Goal: Task Accomplishment & Management: Manage account settings

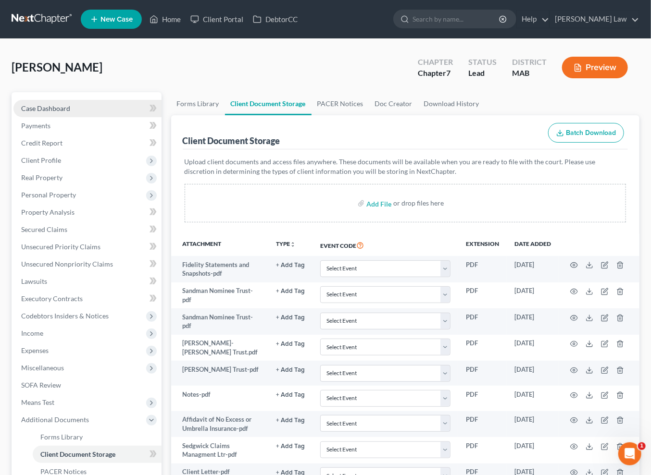
click at [56, 112] on span "Case Dashboard" at bounding box center [45, 108] width 49 height 8
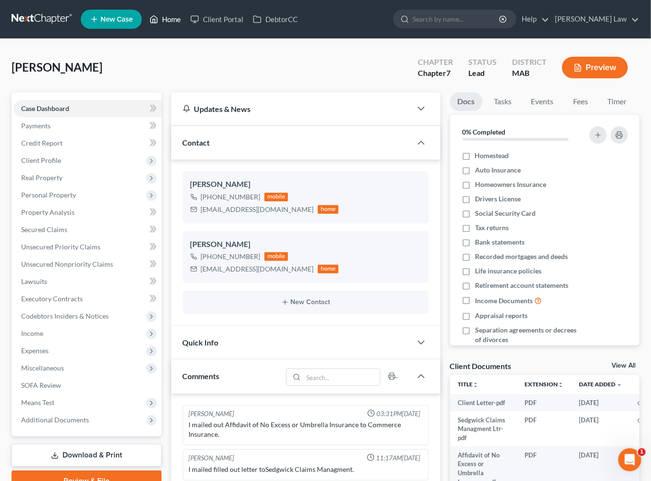
click at [186, 19] on link "Home" at bounding box center [165, 19] width 41 height 17
click at [186, 24] on link "Home" at bounding box center [165, 19] width 41 height 17
click at [186, 23] on link "Home" at bounding box center [165, 19] width 41 height 17
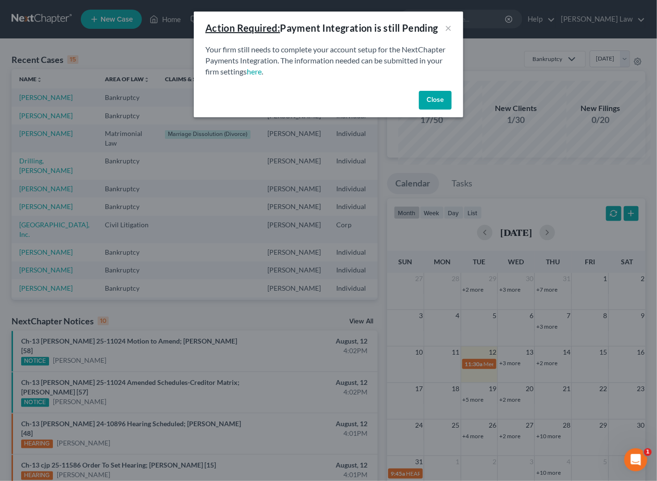
drag, startPoint x: 464, startPoint y: 132, endPoint x: 383, endPoint y: 109, distance: 84.0
click at [451, 110] on button "Close" at bounding box center [435, 100] width 33 height 19
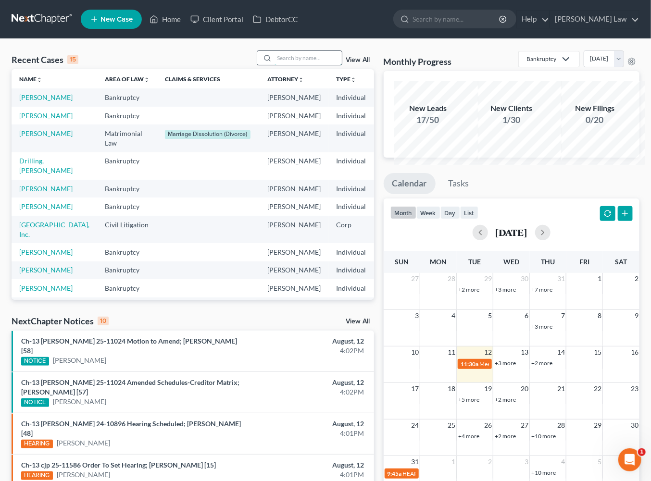
click at [314, 65] on input "search" at bounding box center [307, 58] width 67 height 14
type input "sage"
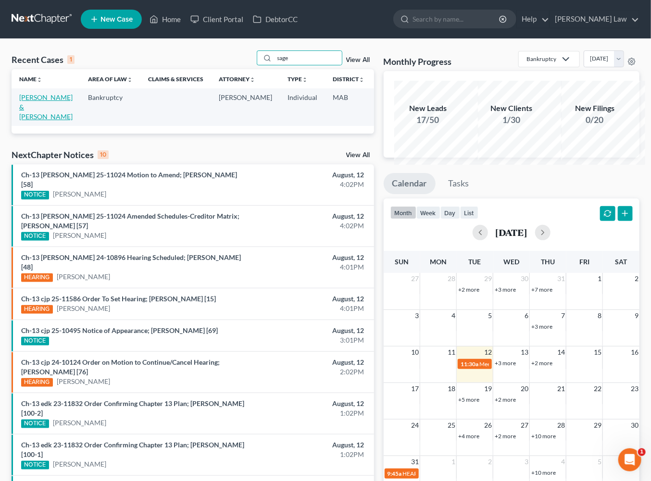
click at [36, 121] on link "[PERSON_NAME] & [PERSON_NAME]" at bounding box center [45, 106] width 53 height 27
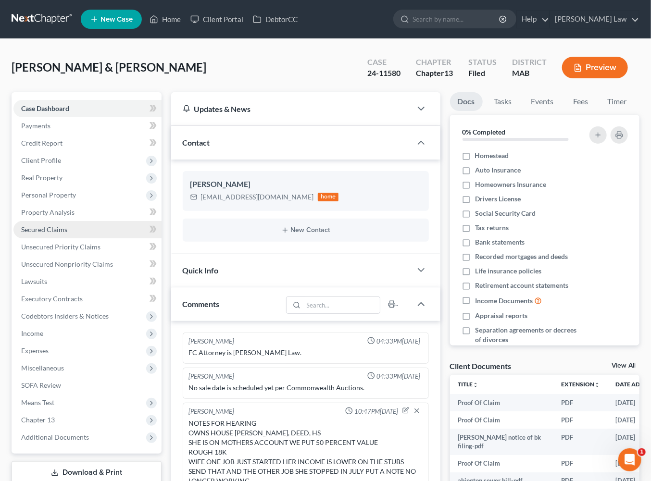
scroll to position [211, 0]
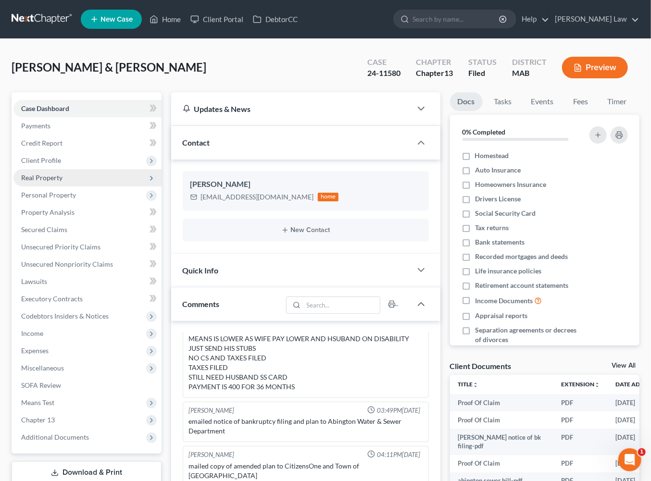
click at [45, 182] on span "Real Property" at bounding box center [41, 178] width 41 height 8
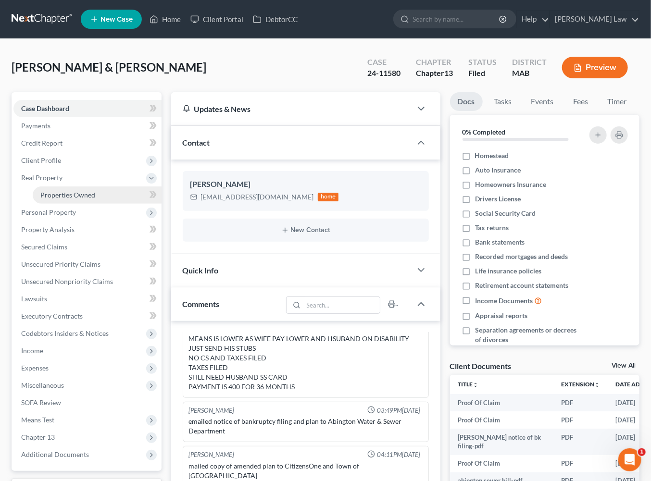
click at [71, 199] on span "Properties Owned" at bounding box center [67, 195] width 55 height 8
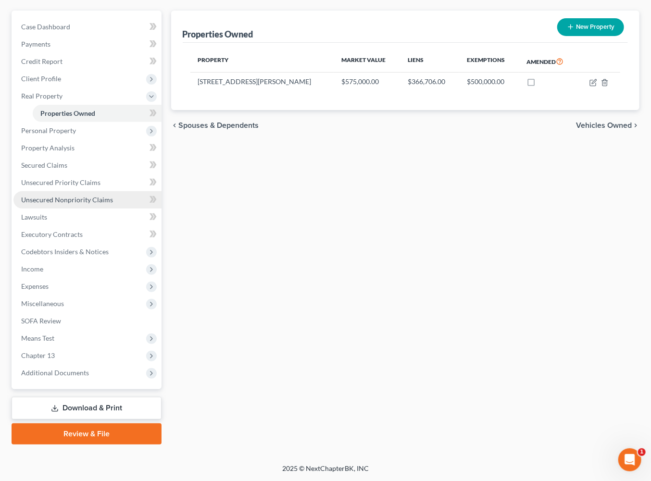
scroll to position [220, 0]
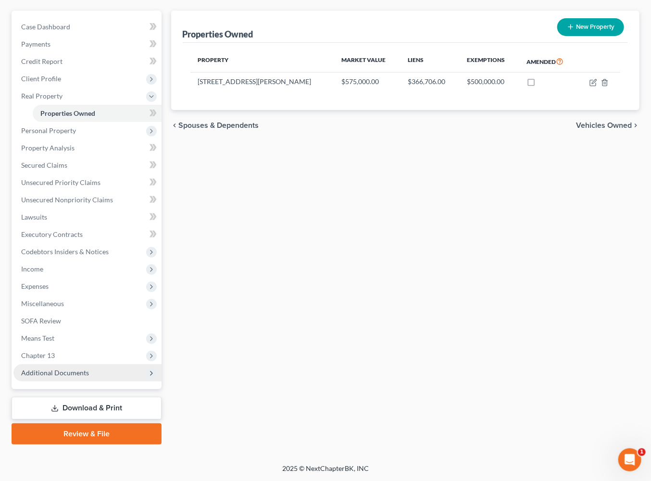
click at [86, 369] on span "Additional Documents" at bounding box center [55, 373] width 68 height 8
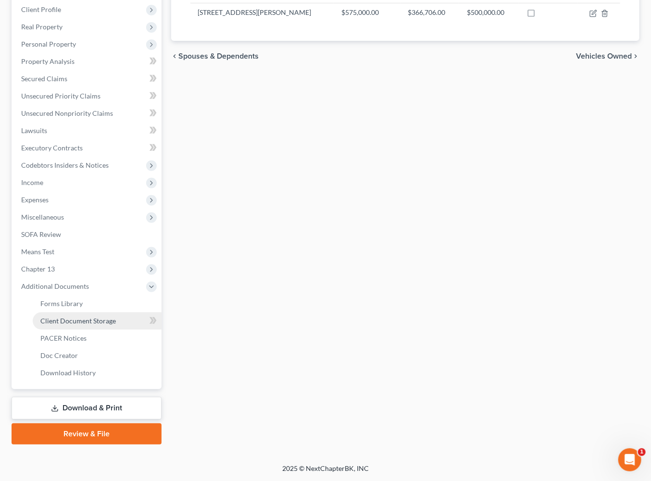
click at [94, 325] on span "Client Document Storage" at bounding box center [77, 321] width 75 height 8
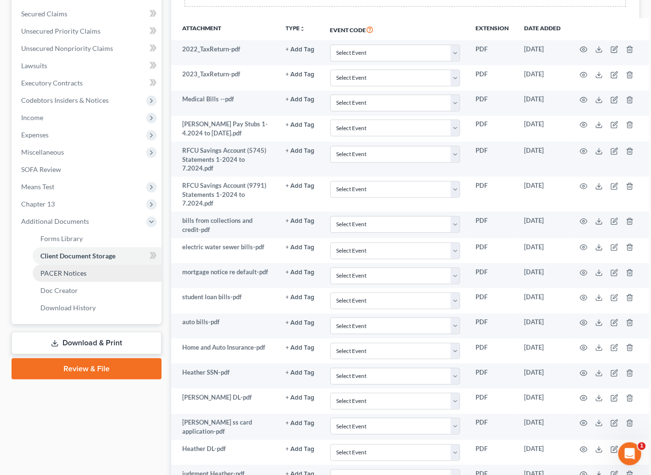
click at [87, 277] on span "PACER Notices" at bounding box center [63, 273] width 46 height 8
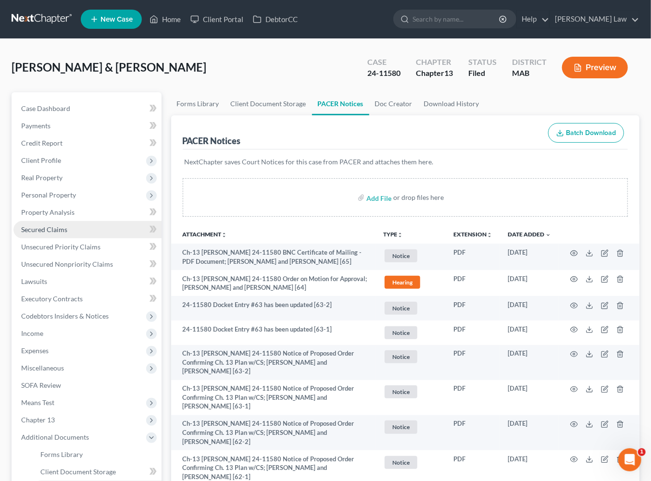
click at [55, 234] on span "Secured Claims" at bounding box center [44, 229] width 46 height 8
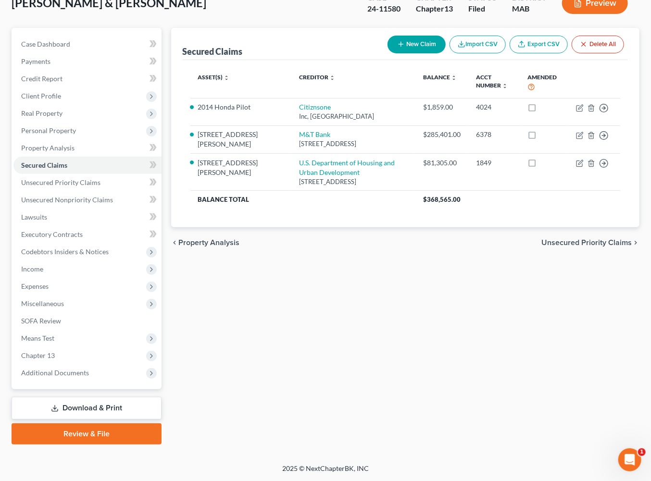
scroll to position [198, 0]
click at [70, 364] on span "Additional Documents" at bounding box center [87, 372] width 148 height 17
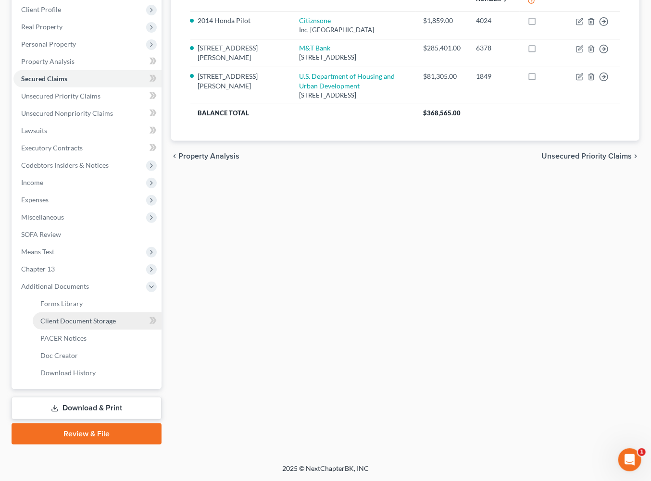
click at [111, 325] on span "Client Document Storage" at bounding box center [77, 321] width 75 height 8
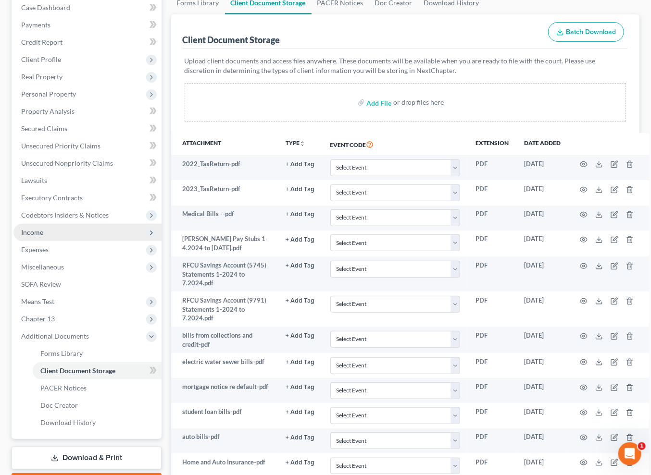
scroll to position [375, 0]
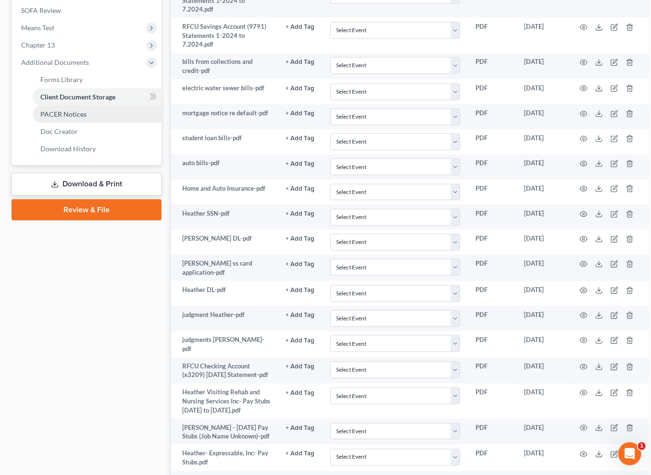
click at [70, 118] on span "PACER Notices" at bounding box center [63, 114] width 46 height 8
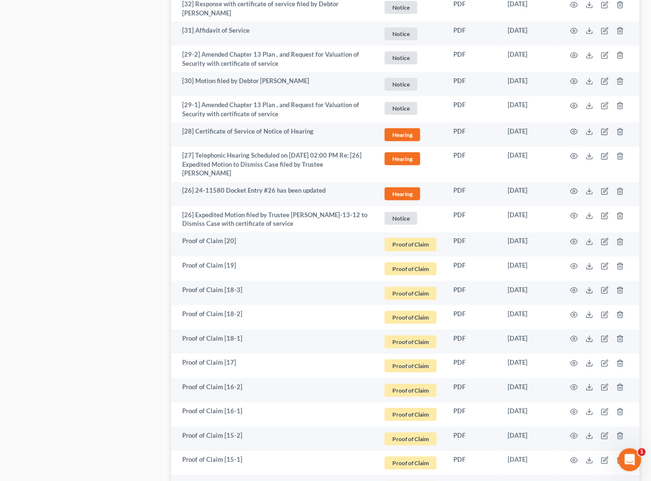
scroll to position [1694, 0]
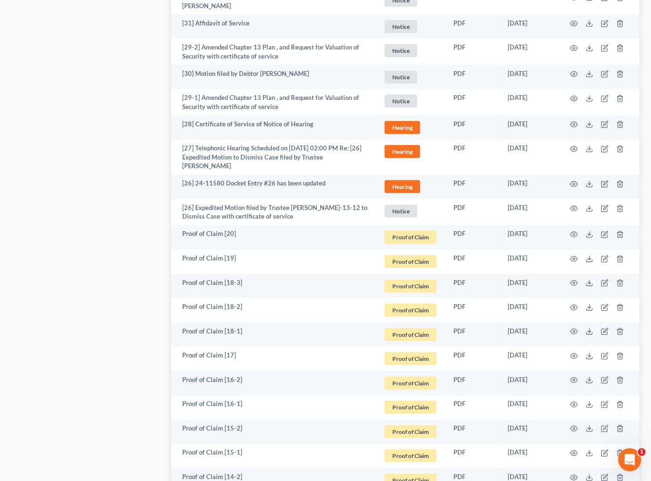
scroll to position [1876, 0]
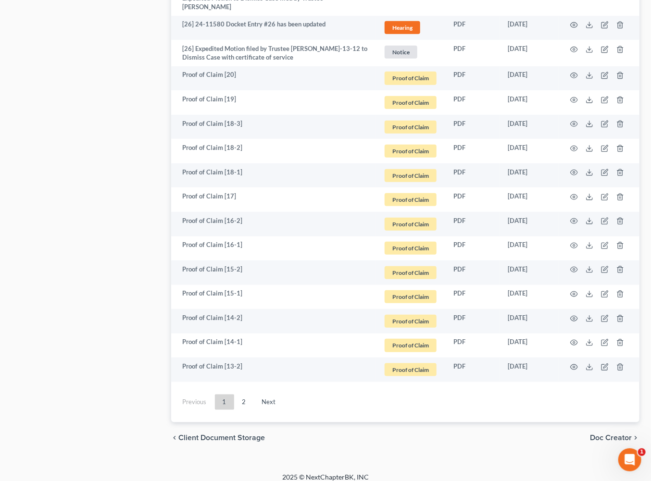
drag, startPoint x: 581, startPoint y: 255, endPoint x: 576, endPoint y: 254, distance: 4.9
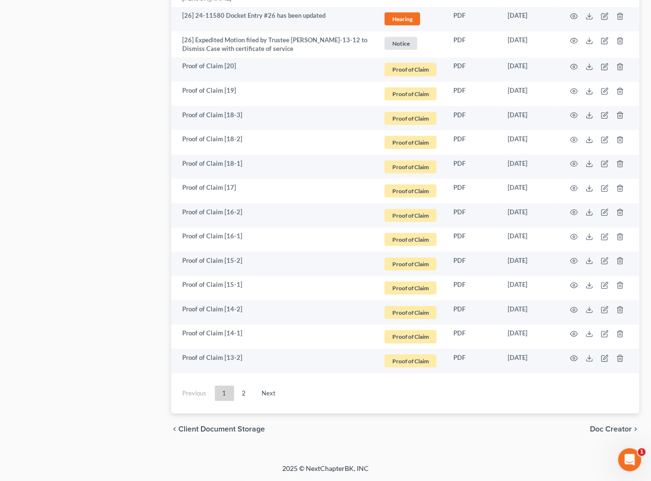
scroll to position [2778, 0]
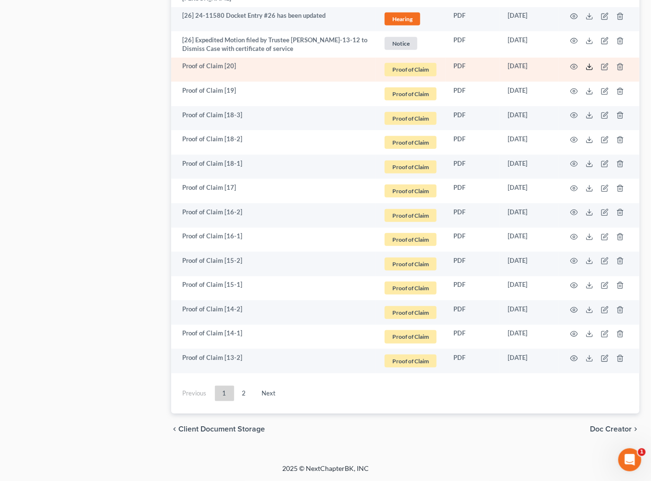
click at [586, 71] on icon at bounding box center [590, 67] width 8 height 8
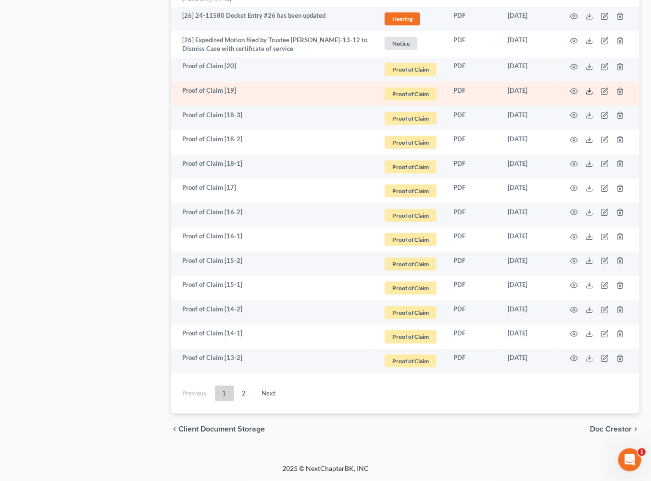
click at [586, 95] on icon at bounding box center [590, 91] width 8 height 8
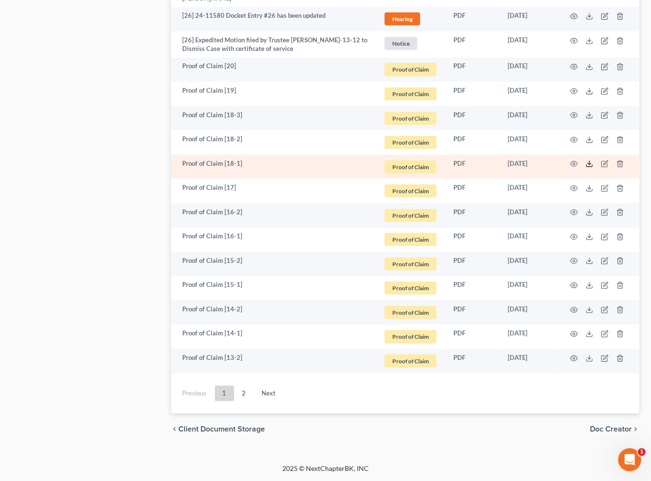
click at [586, 168] on icon at bounding box center [590, 164] width 8 height 8
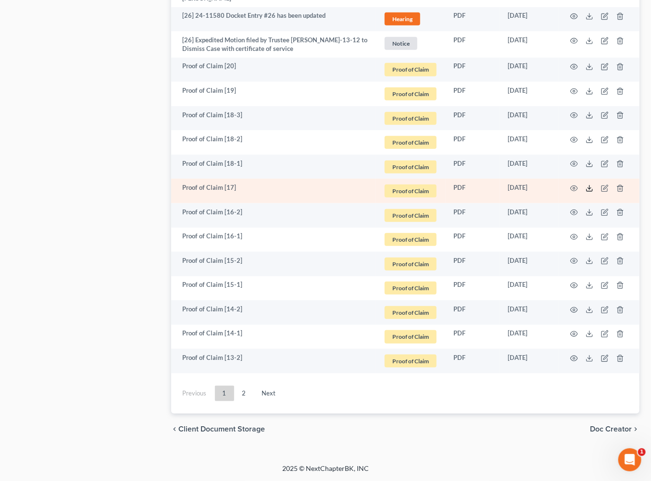
click at [586, 192] on icon at bounding box center [590, 189] width 8 height 8
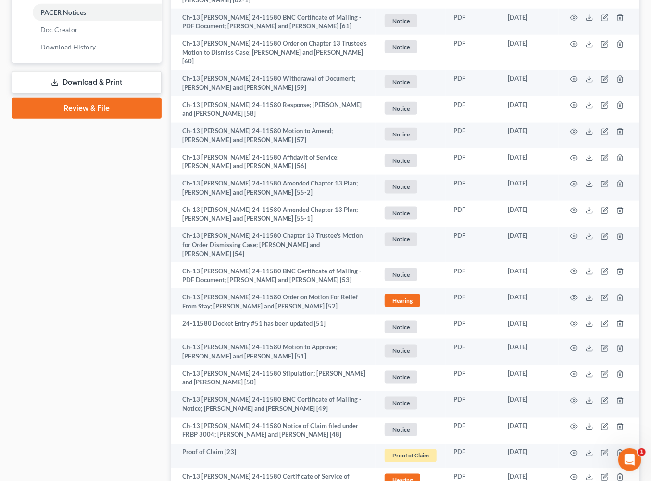
scroll to position [187, 0]
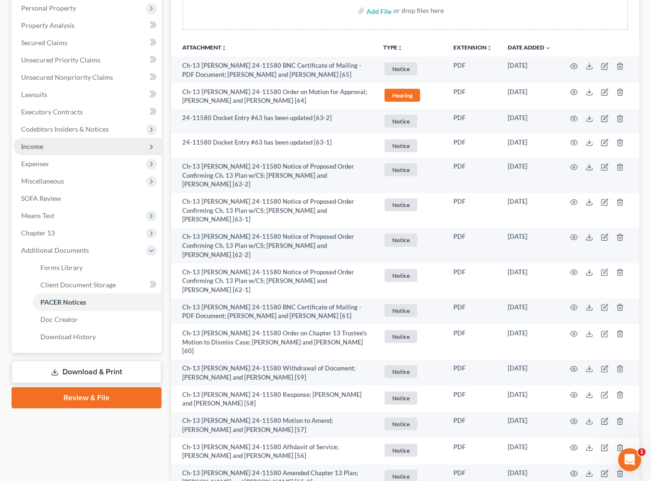
click at [43, 150] on span "Income" at bounding box center [32, 146] width 22 height 8
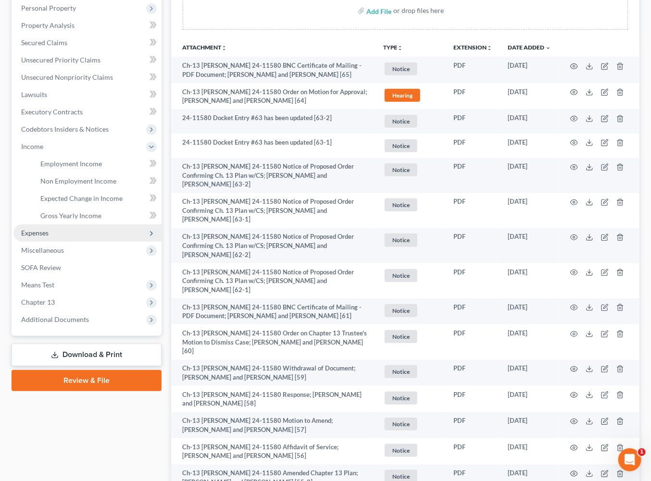
click at [46, 237] on span "Expenses" at bounding box center [34, 233] width 27 height 8
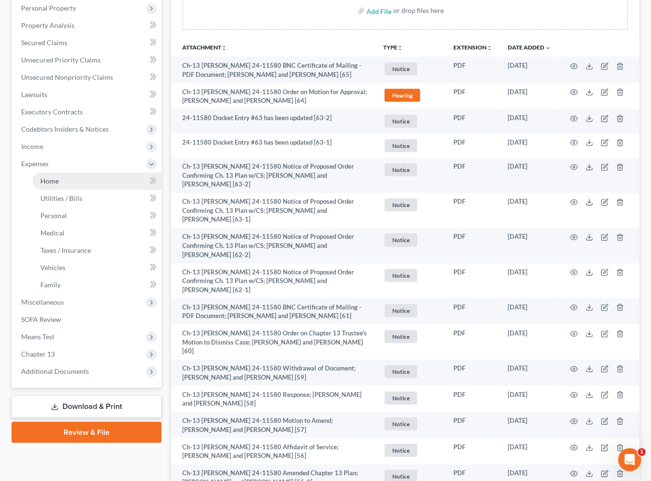
click at [59, 185] on span "Home" at bounding box center [49, 181] width 18 height 8
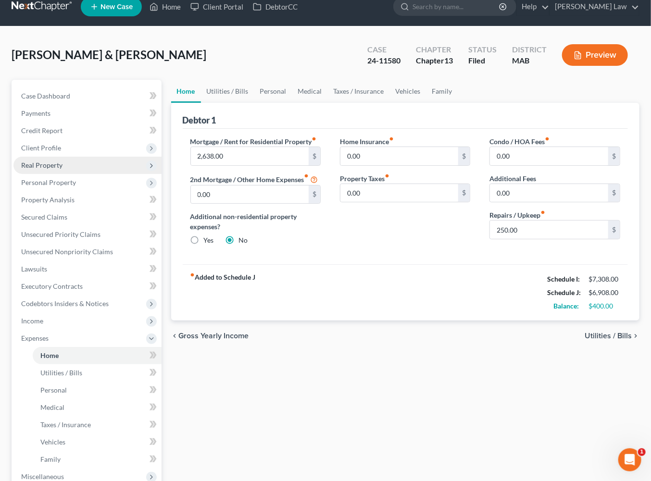
scroll to position [15, 0]
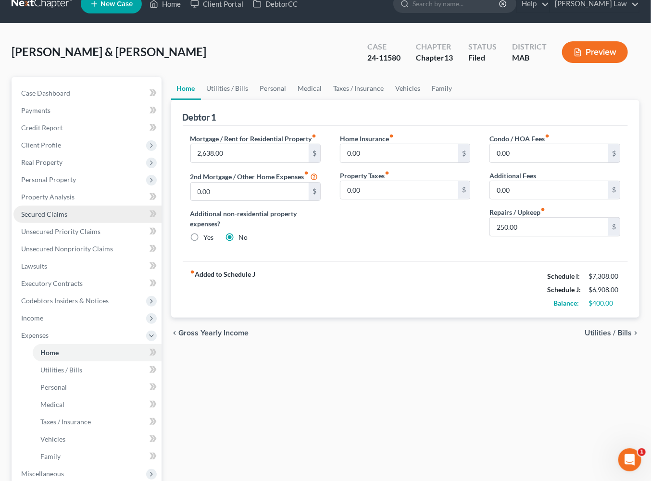
click at [59, 218] on span "Secured Claims" at bounding box center [44, 214] width 46 height 8
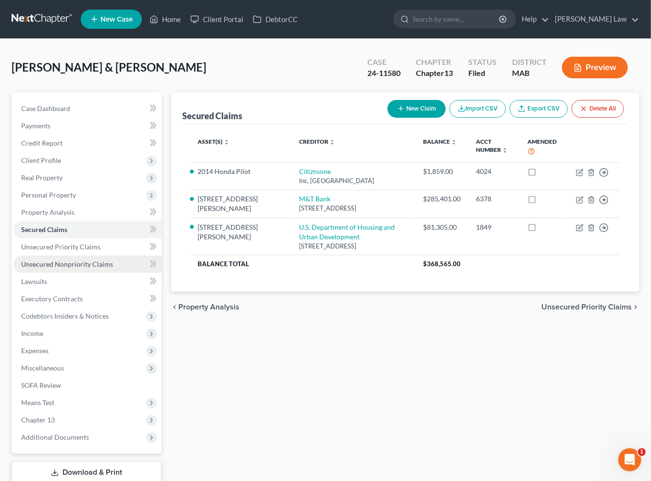
click at [105, 268] on span "Unsecured Nonpriority Claims" at bounding box center [67, 264] width 92 height 8
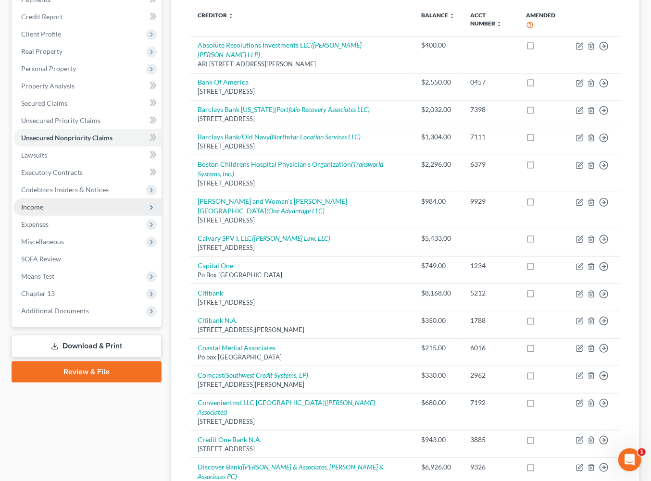
scroll to position [115, 0]
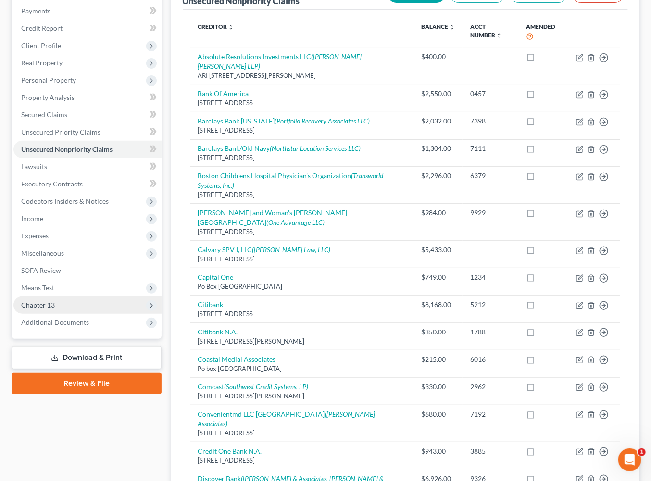
click at [55, 309] on span "Chapter 13" at bounding box center [38, 305] width 34 height 8
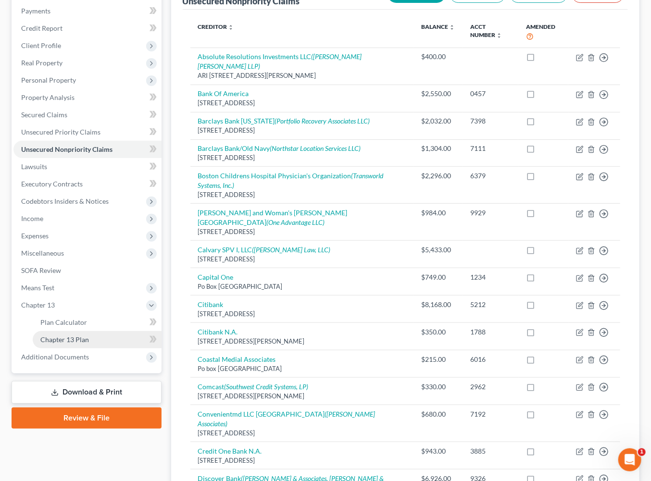
click at [89, 344] on span "Chapter 13 Plan" at bounding box center [64, 340] width 49 height 8
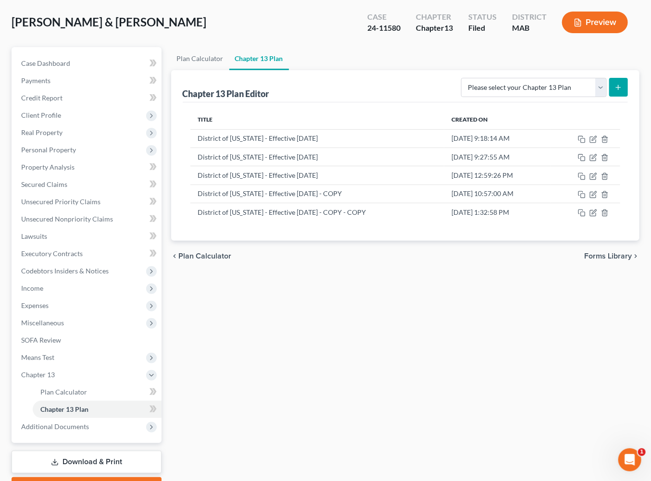
scroll to position [65, 0]
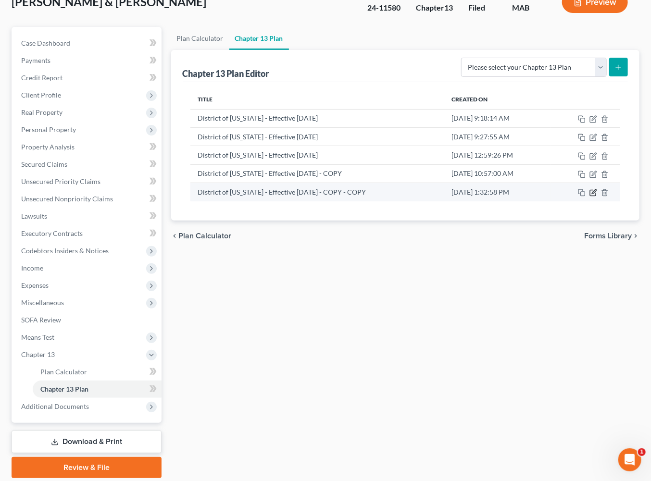
click at [592, 194] on icon "button" at bounding box center [594, 192] width 4 height 4
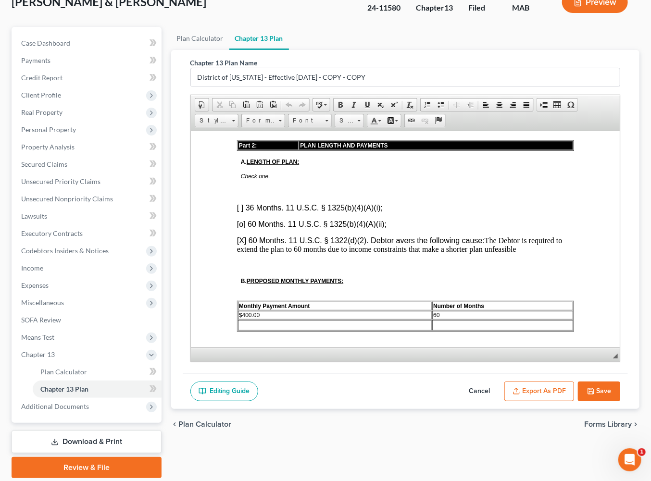
scroll to position [490, 0]
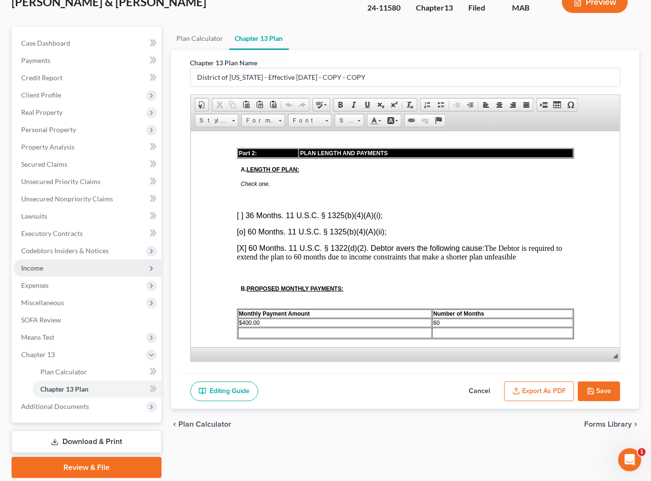
click at [55, 277] on span "Income" at bounding box center [87, 268] width 148 height 17
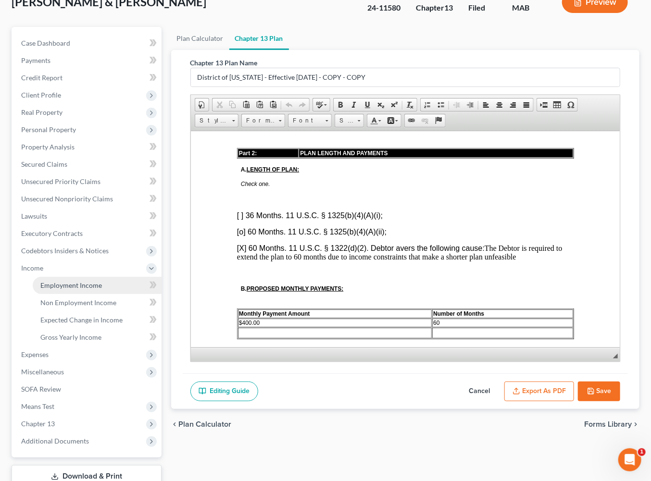
click at [102, 289] on span "Employment Income" at bounding box center [71, 285] width 62 height 8
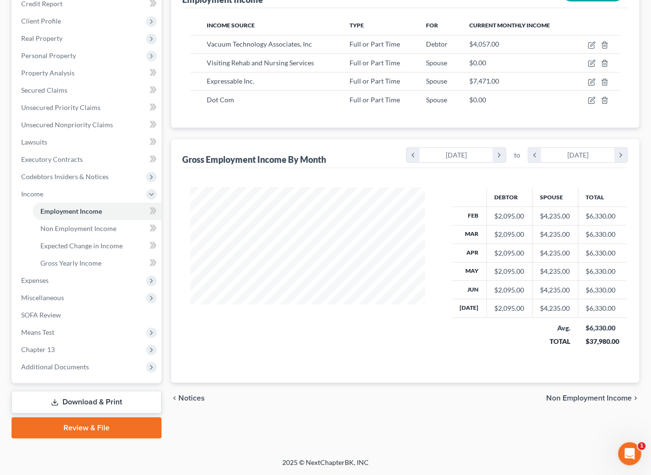
scroll to position [226, 0]
click at [99, 376] on span "Additional Documents" at bounding box center [87, 367] width 148 height 17
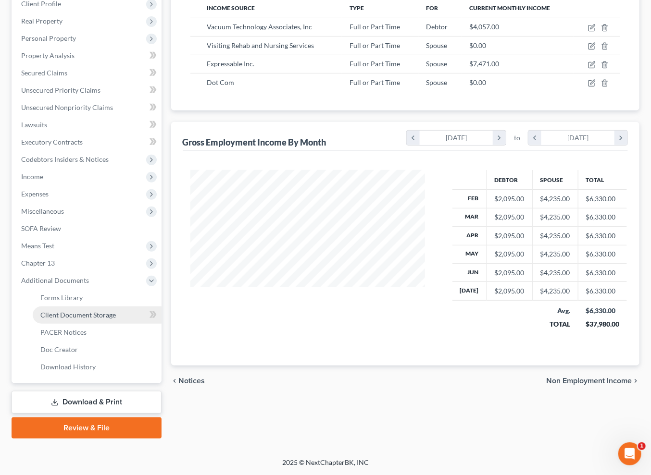
click at [108, 319] on span "Client Document Storage" at bounding box center [77, 315] width 75 height 8
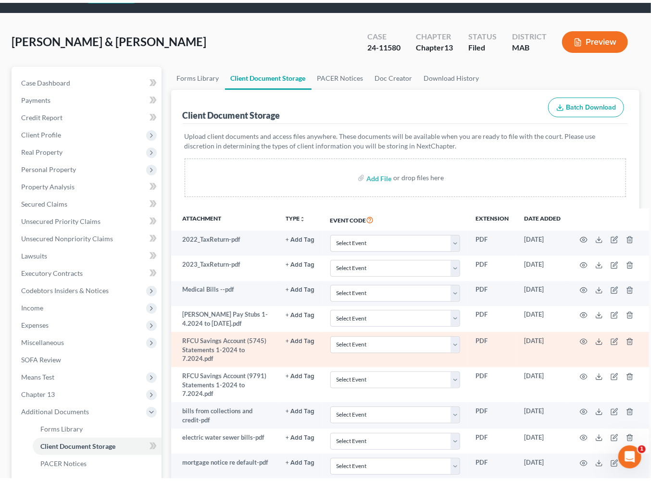
scroll to position [150, 0]
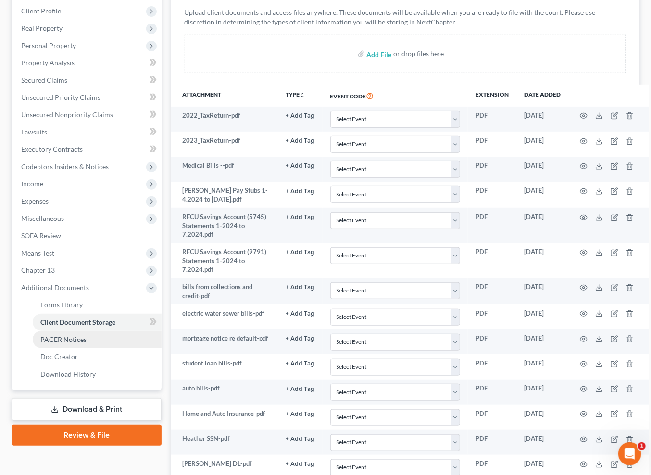
click at [70, 344] on span "PACER Notices" at bounding box center [63, 340] width 46 height 8
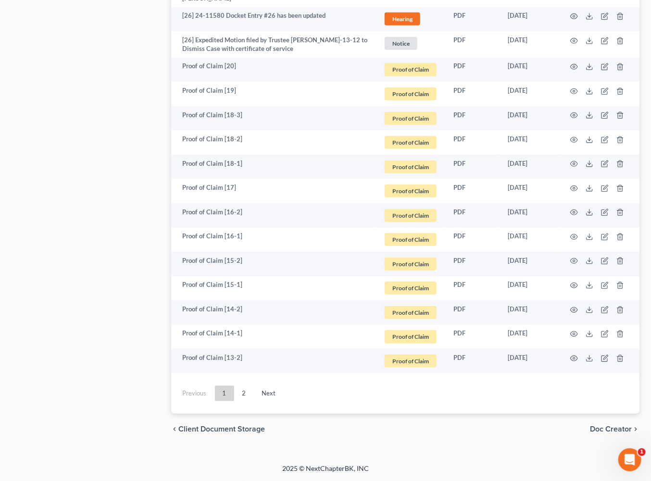
scroll to position [3323, 0]
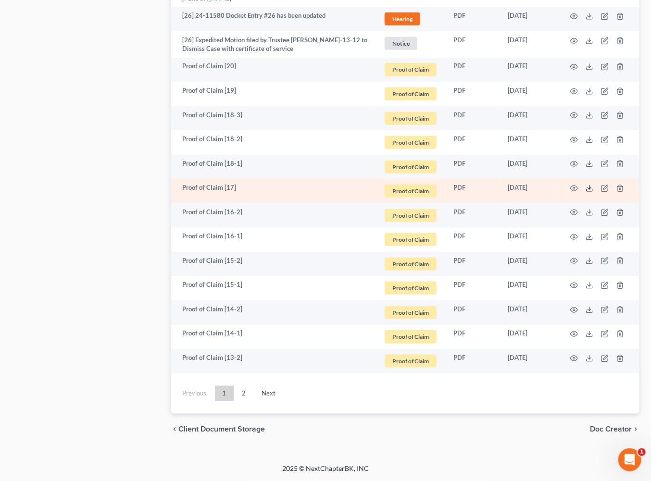
click at [586, 192] on icon at bounding box center [590, 189] width 8 height 8
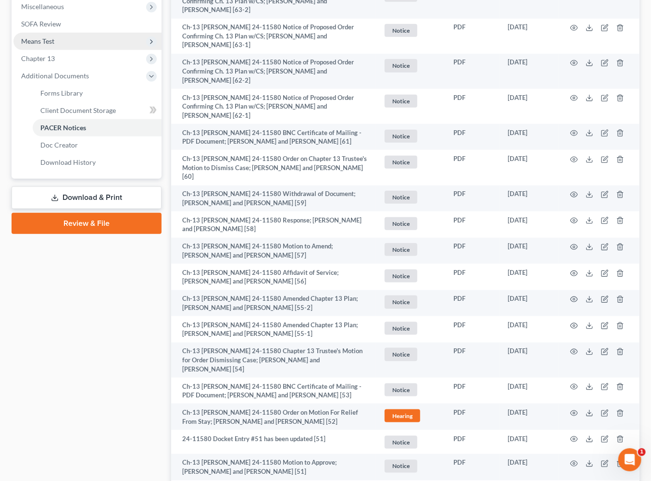
scroll to position [0, 0]
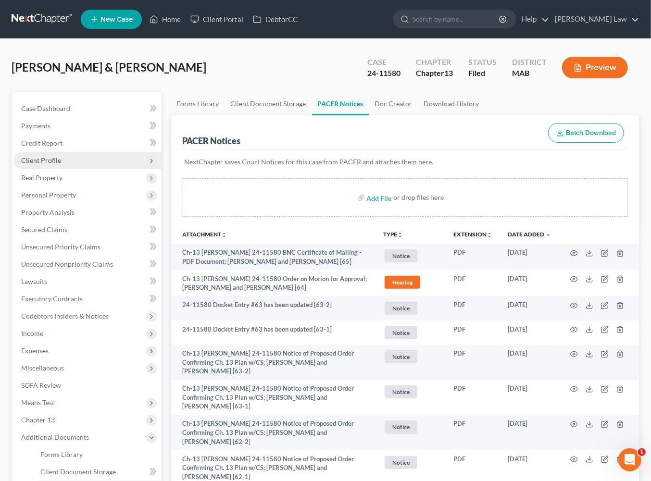
click at [57, 164] on span "Client Profile" at bounding box center [41, 160] width 40 height 8
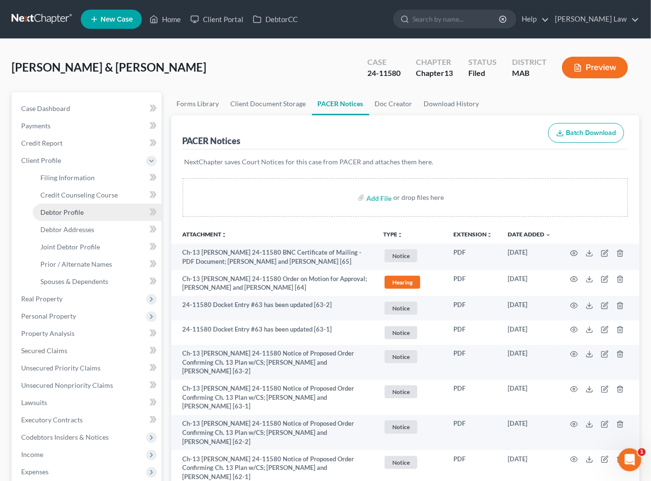
click at [74, 216] on span "Debtor Profile" at bounding box center [61, 212] width 43 height 8
select select "1"
select select "4"
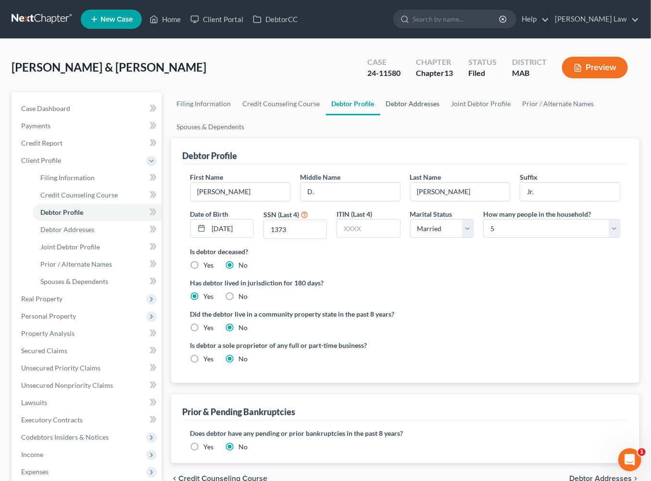
click at [446, 115] on link "Debtor Addresses" at bounding box center [412, 103] width 65 height 23
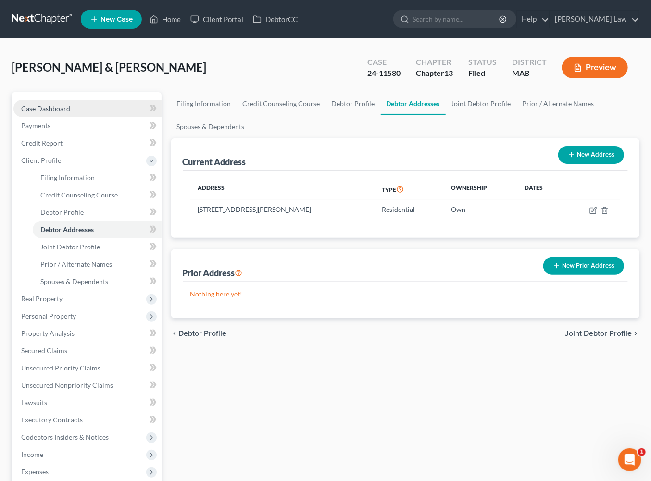
click at [99, 117] on link "Case Dashboard" at bounding box center [87, 108] width 148 height 17
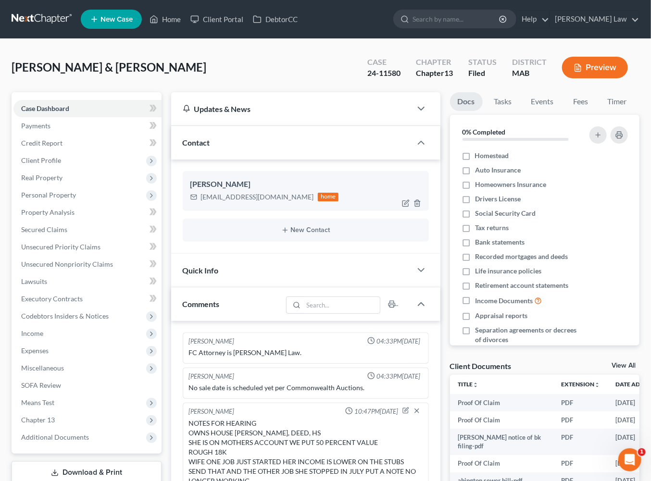
scroll to position [211, 0]
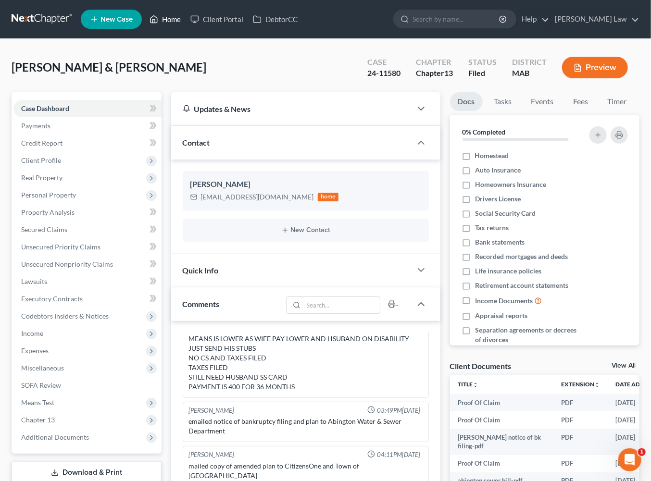
click at [186, 23] on link "Home" at bounding box center [165, 19] width 41 height 17
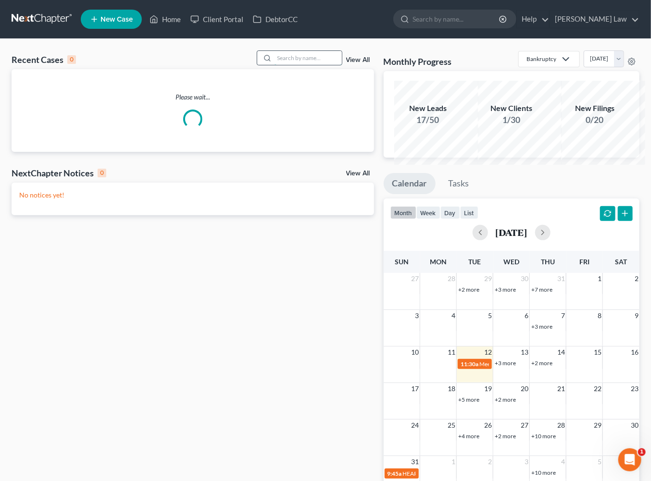
click at [280, 65] on input "search" at bounding box center [307, 58] width 67 height 14
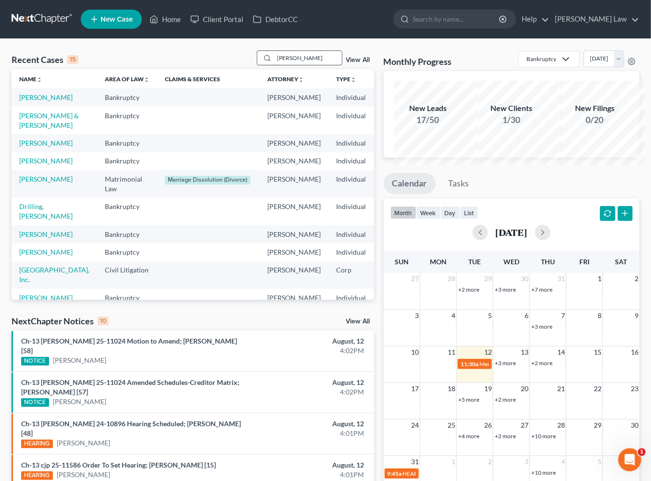
type input "[PERSON_NAME]"
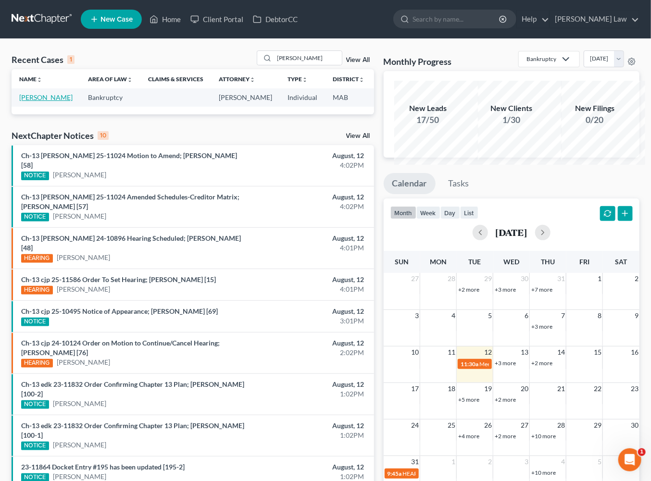
click at [50, 101] on link "[PERSON_NAME]" at bounding box center [45, 97] width 53 height 8
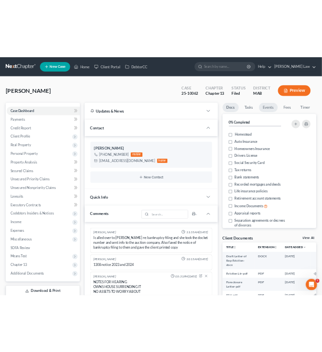
scroll to position [151, 0]
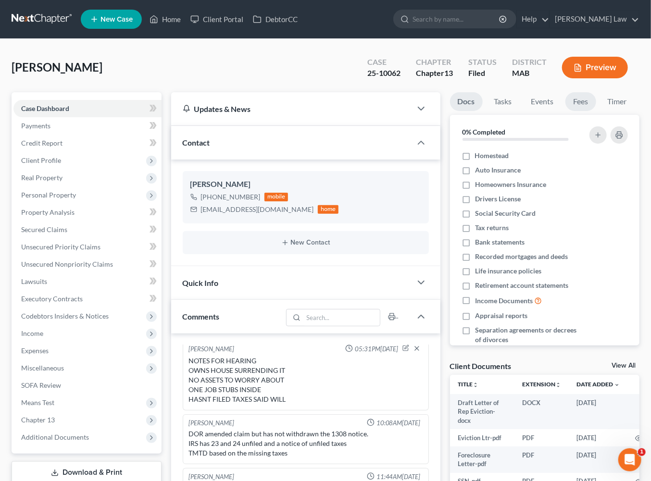
click at [565, 111] on link "Fees" at bounding box center [580, 101] width 31 height 19
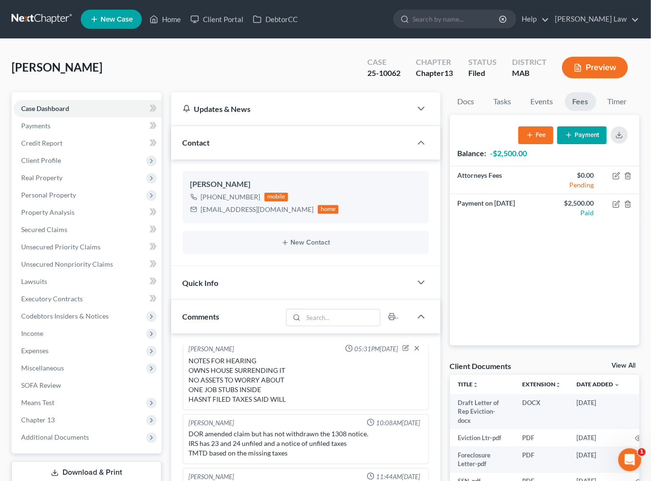
click at [557, 144] on button "Payment" at bounding box center [582, 135] width 50 height 18
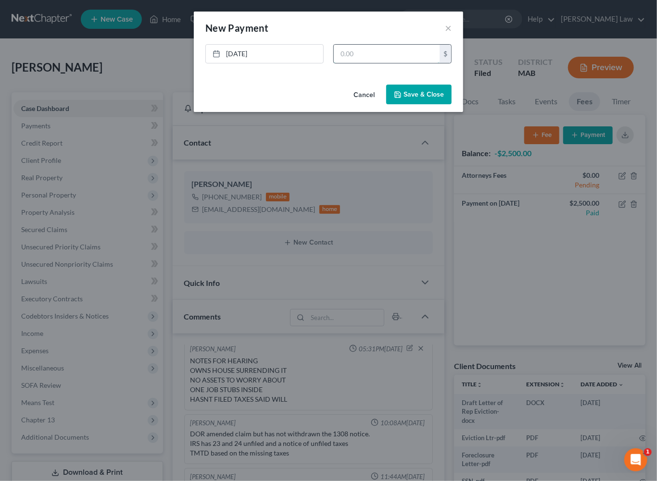
click at [404, 63] on input "text" at bounding box center [387, 54] width 106 height 18
type input "5,000"
click at [448, 105] on button "Save & Close" at bounding box center [418, 95] width 65 height 20
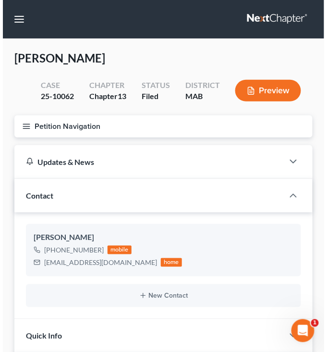
scroll to position [115, 0]
